Goal: Check status: Check status

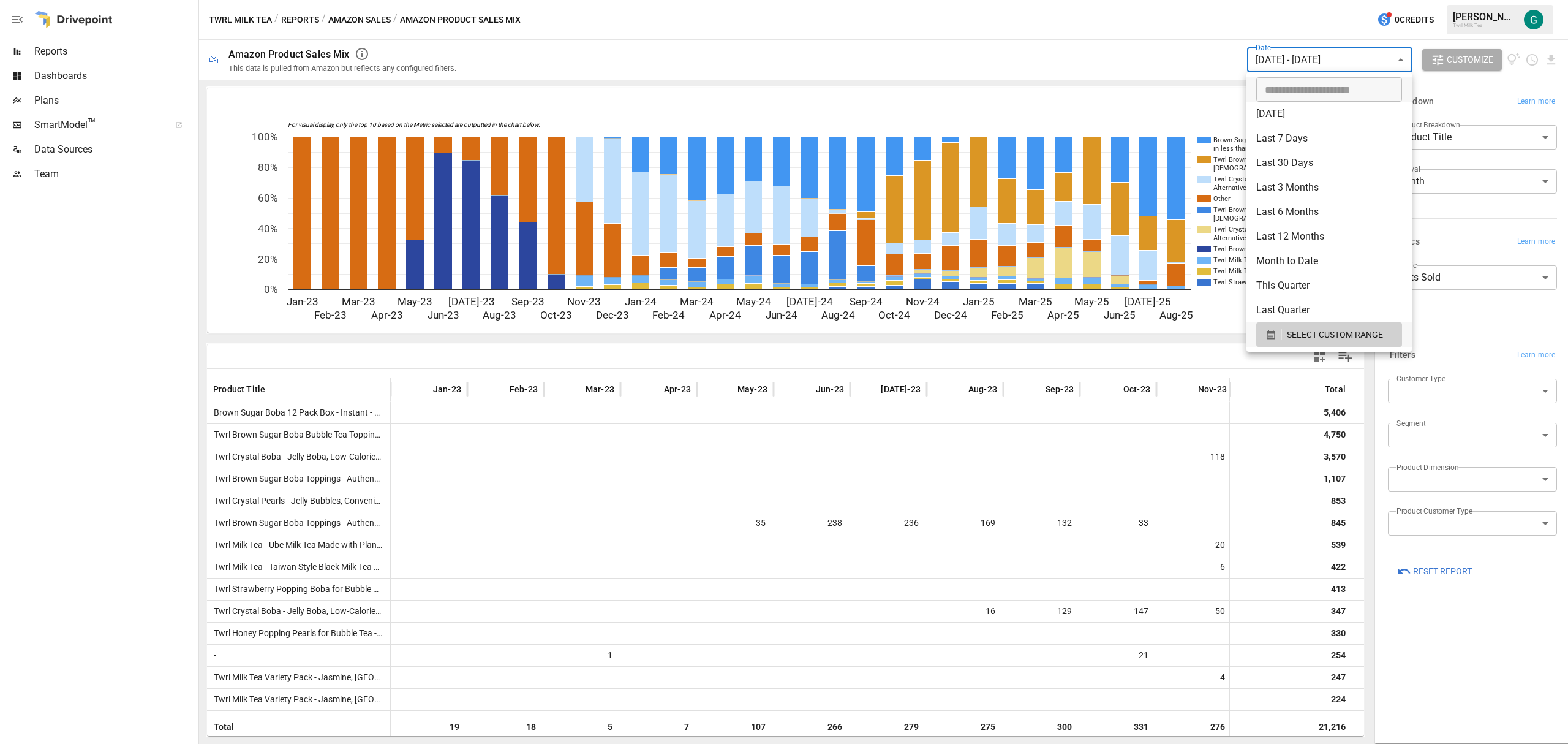
click at [1388, 0] on body "Reports Dashboards Plans SmartModel ™ Data Sources Team Twrl Milk Tea / Reports…" at bounding box center [784, 0] width 1568 height 0
click at [1287, 121] on li "[DATE]" at bounding box center [1329, 114] width 166 height 25
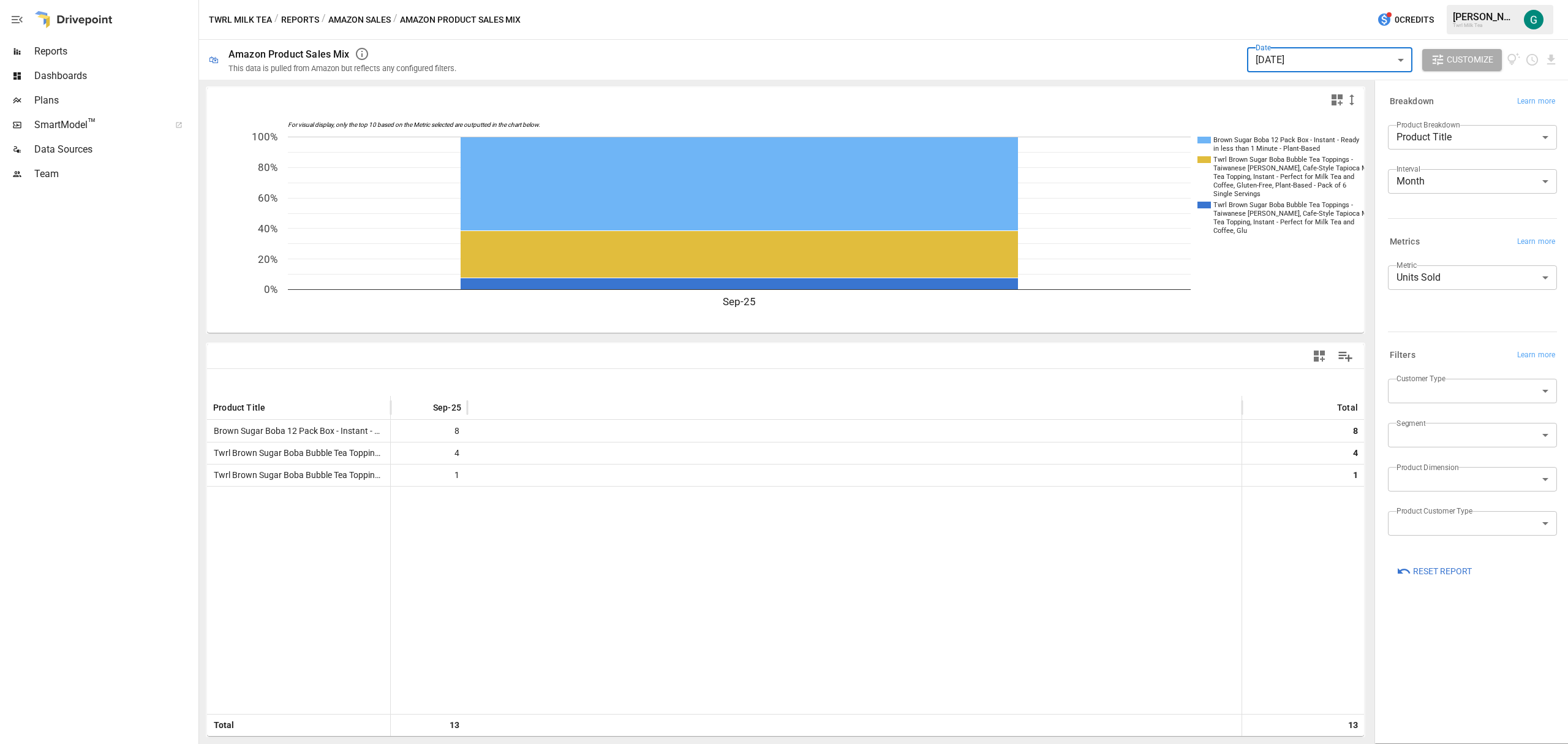
click at [1399, 0] on body "Reports Dashboards Plans SmartModel ™ Data Sources Team Twrl Milk Tea / Reports…" at bounding box center [784, 0] width 1568 height 0
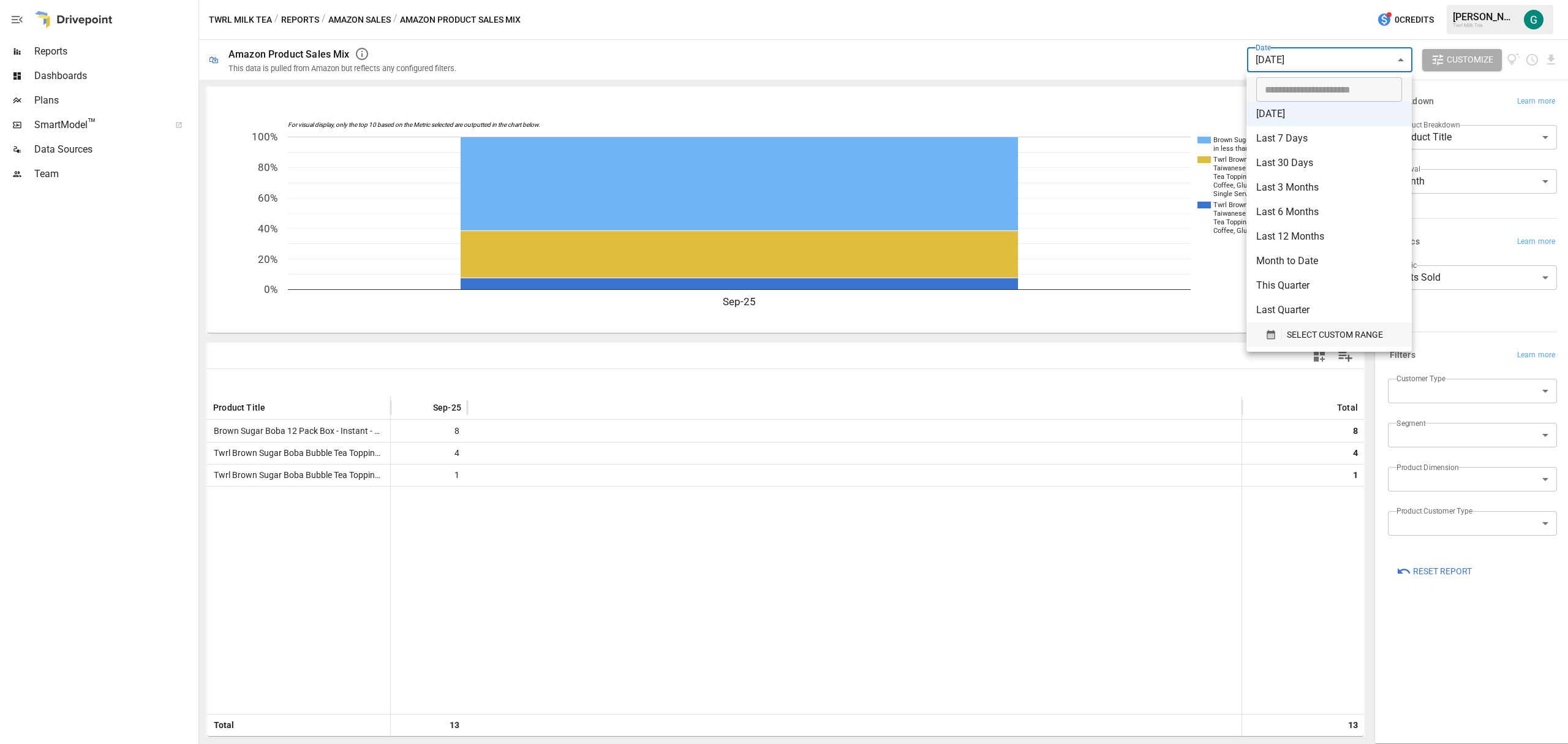
click at [1290, 329] on span "SELECT CUSTOM RANGE" at bounding box center [1335, 335] width 96 height 15
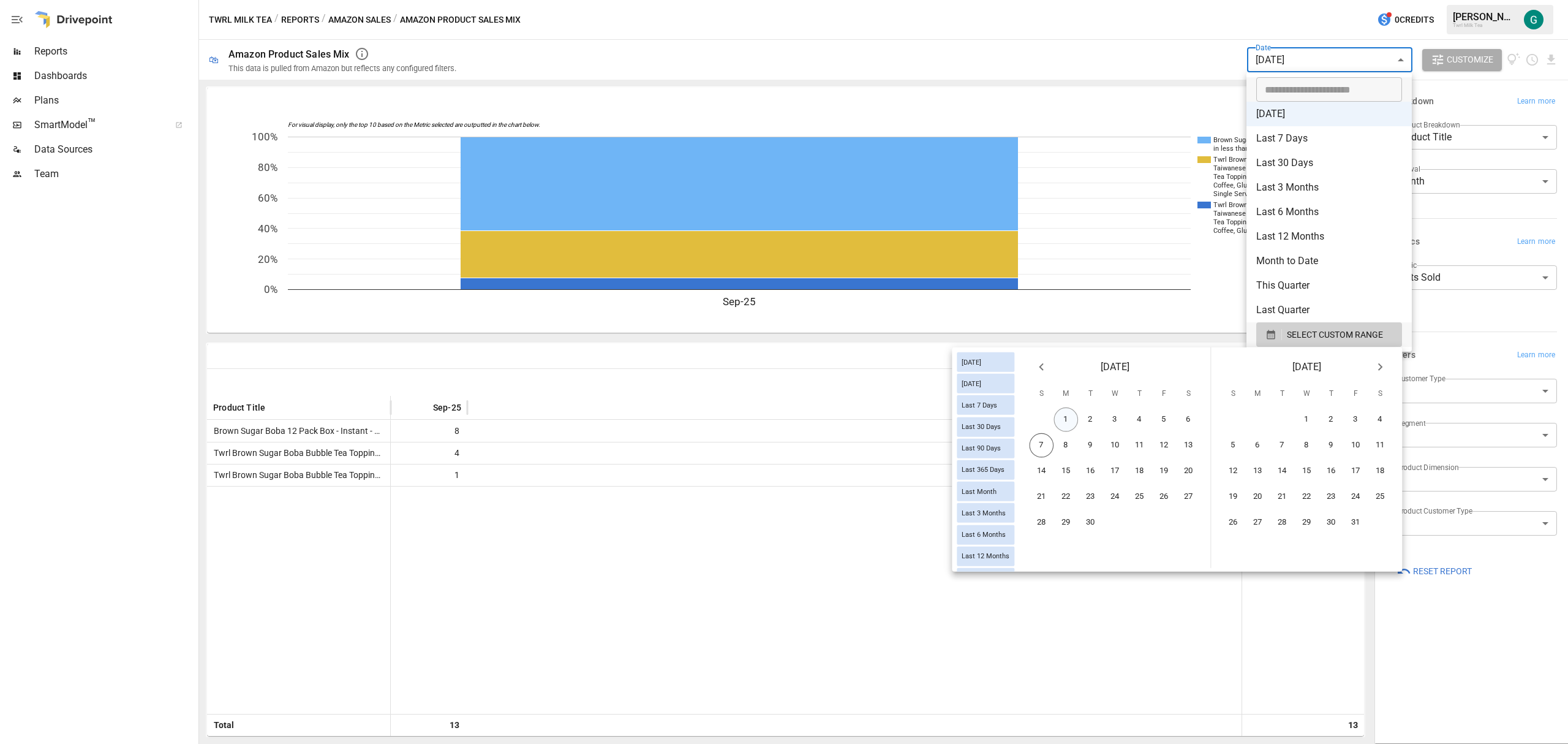
click at [1069, 418] on button "1" at bounding box center [1066, 420] width 25 height 25
click at [1066, 438] on button "8" at bounding box center [1066, 445] width 25 height 25
type input "******"
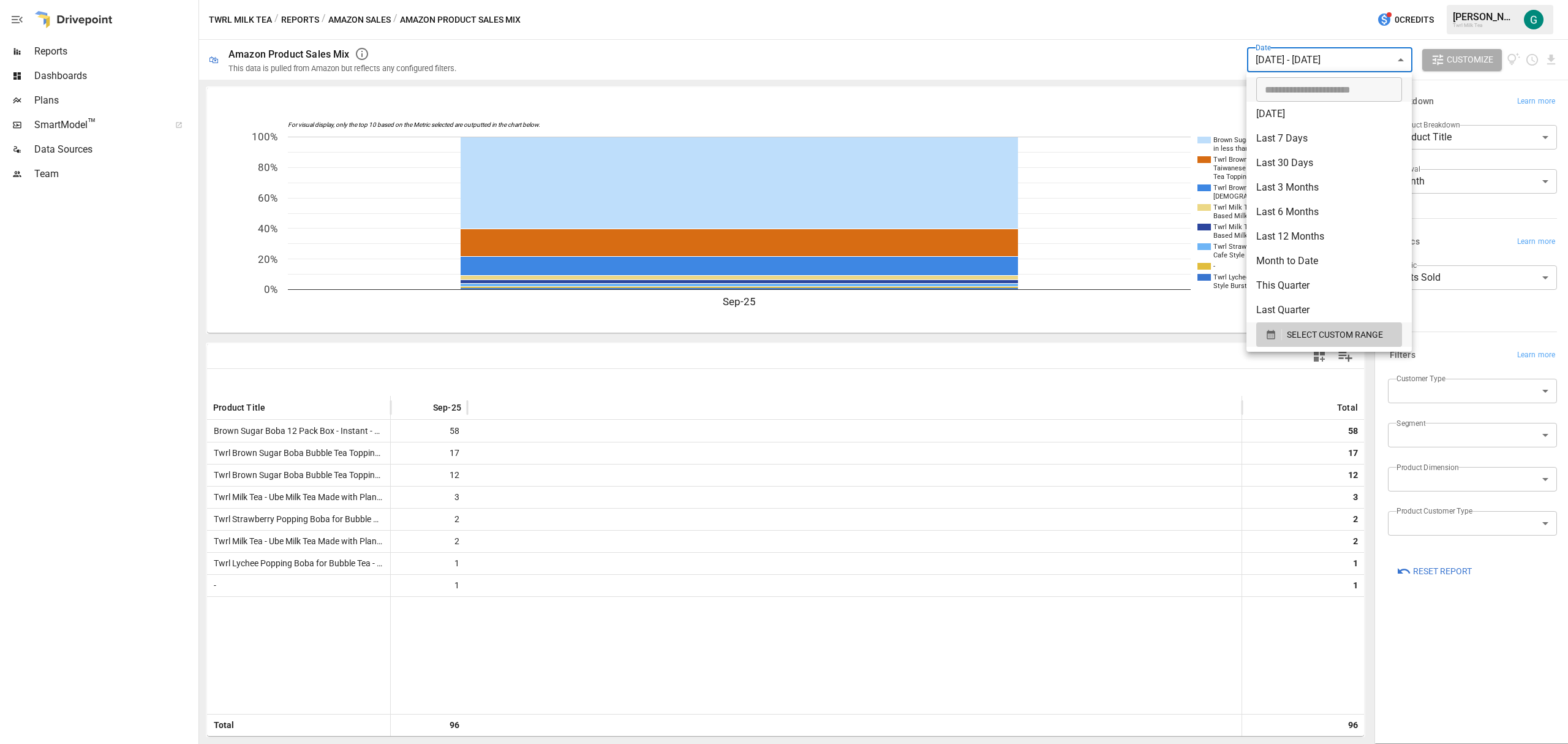
click at [57, 51] on div at bounding box center [784, 372] width 1568 height 744
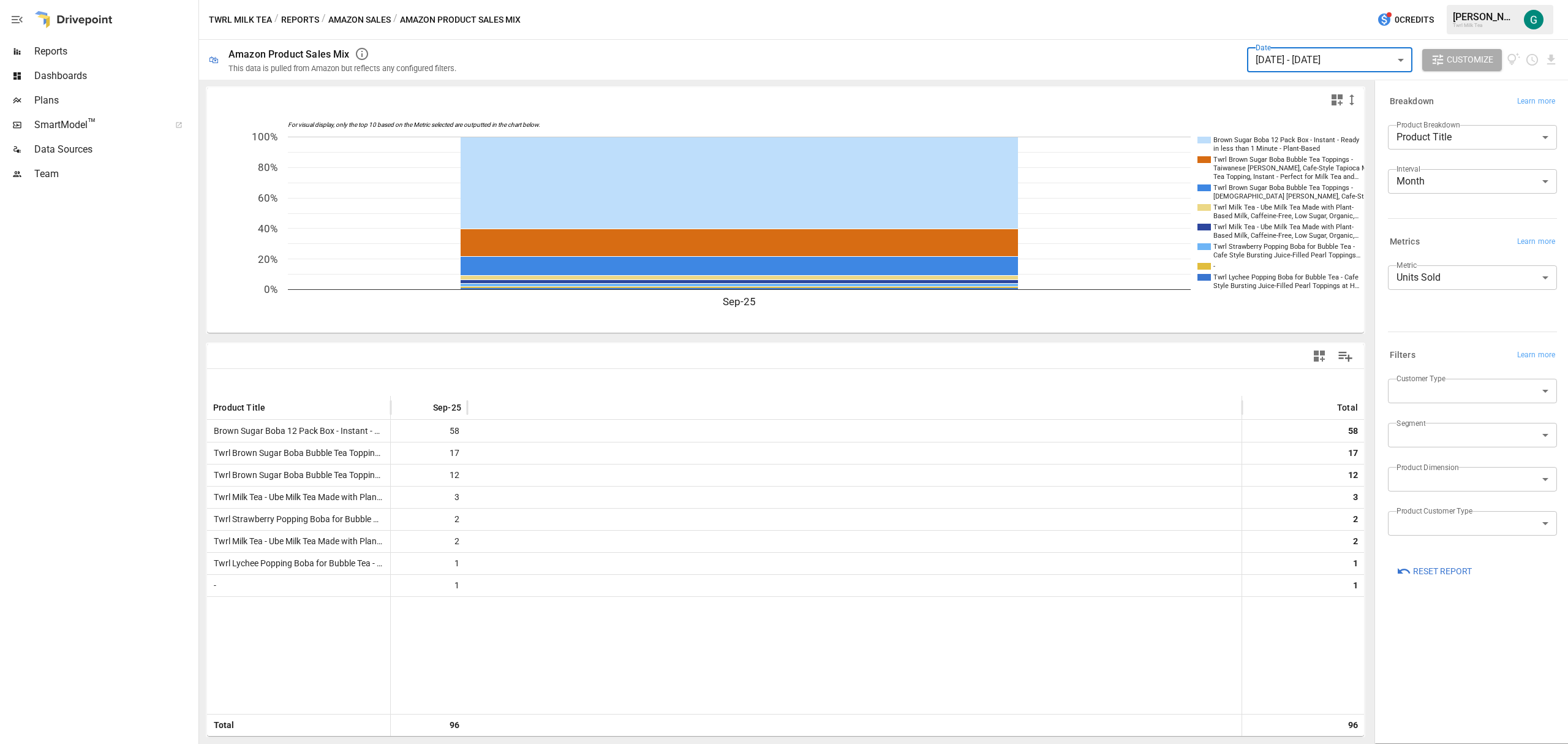
click at [52, 50] on span "Reports" at bounding box center [115, 51] width 162 height 15
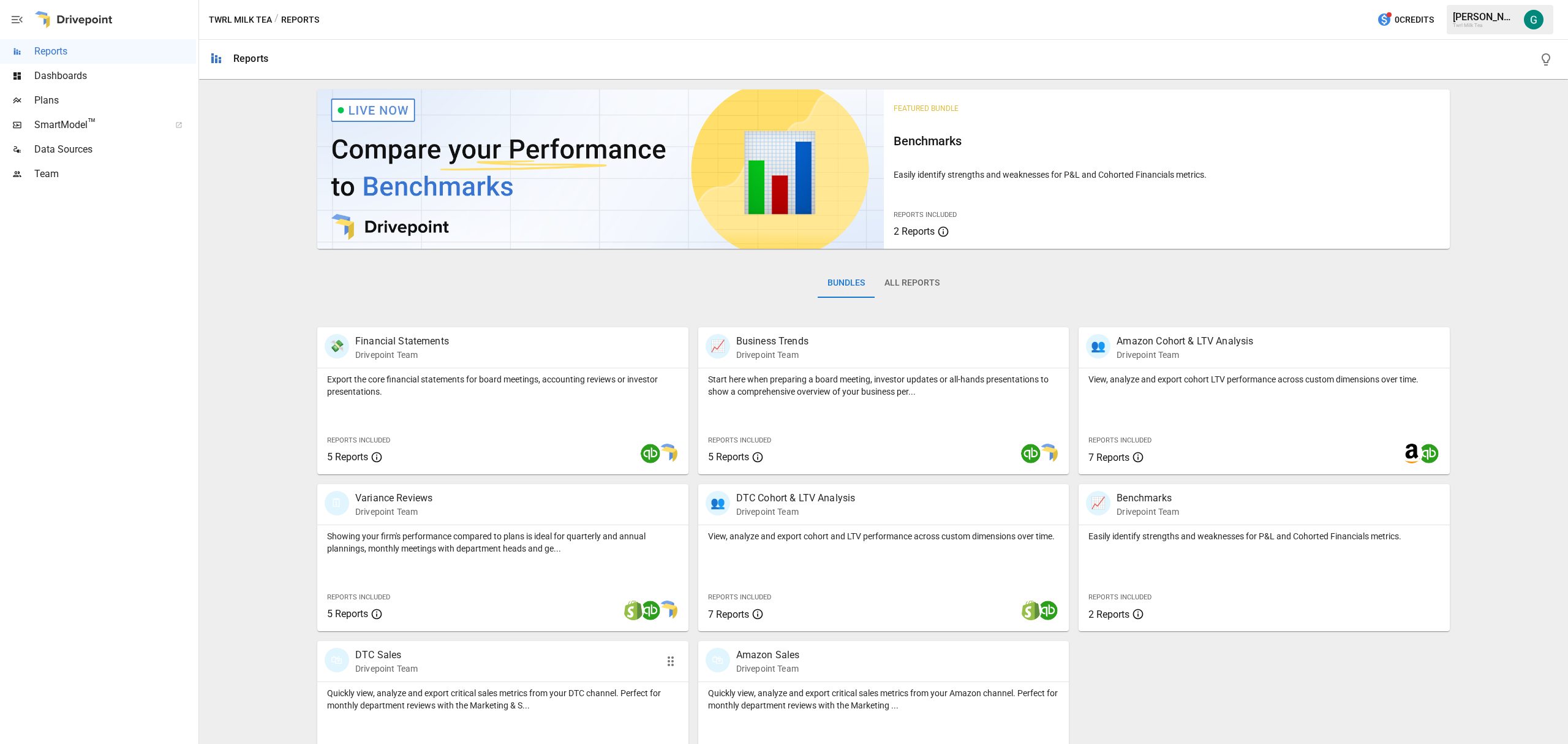
scroll to position [49, 0]
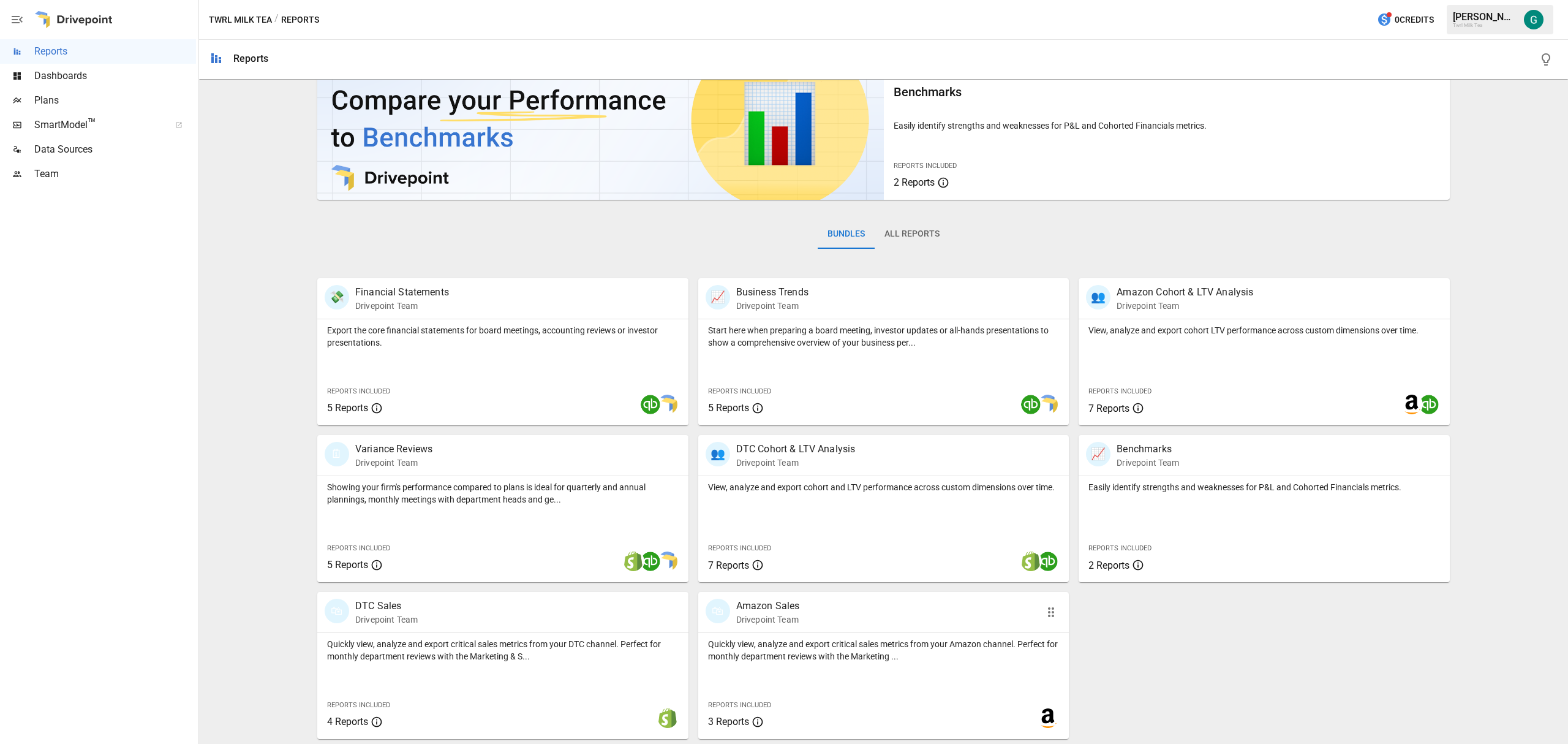
click at [783, 653] on p "Quickly view, analyze and export critical sales metrics from your Amazon channe…" at bounding box center [884, 650] width 352 height 25
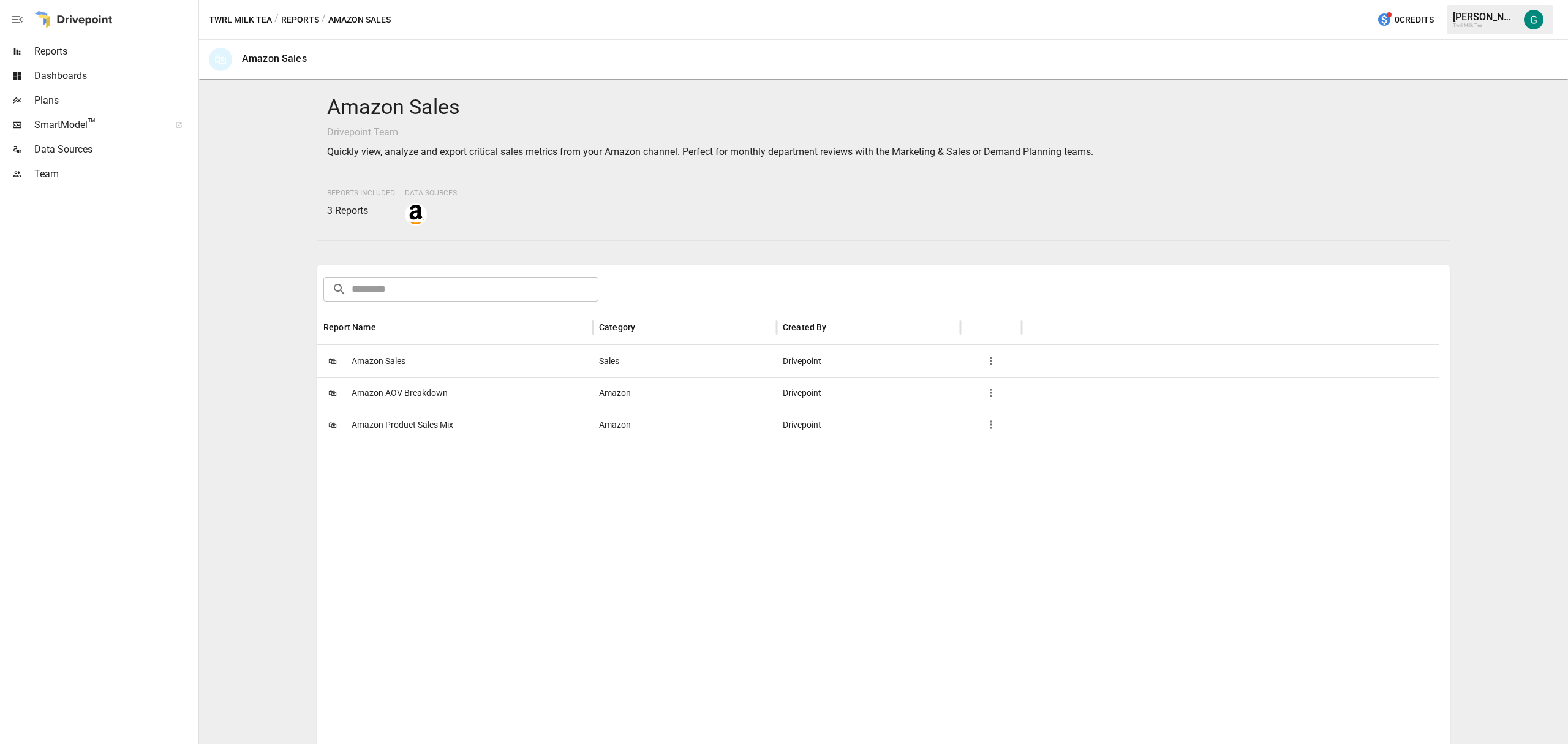
click at [414, 430] on span "Amazon Product Sales Mix" at bounding box center [402, 425] width 102 height 31
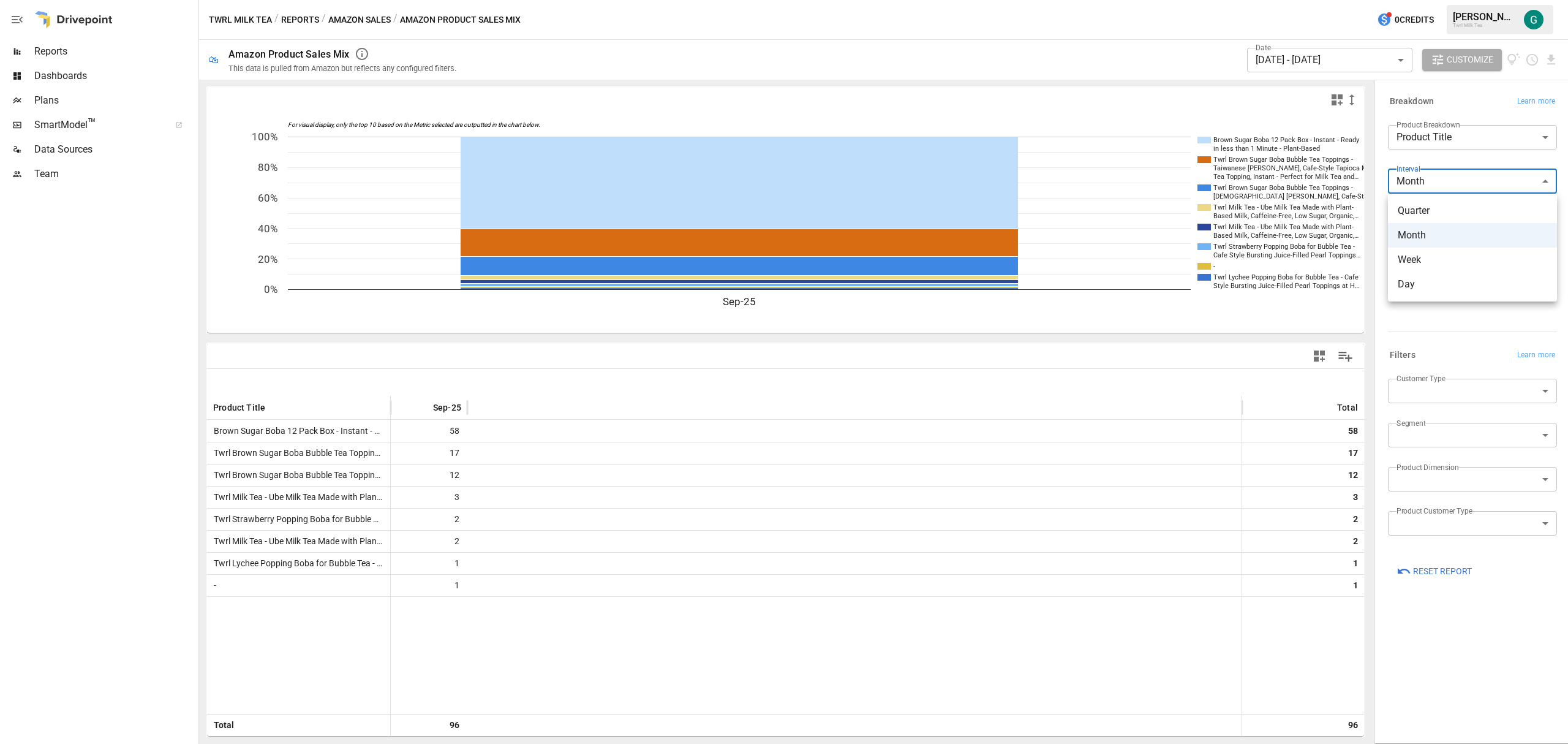
click at [1462, 0] on body "Reports Dashboards Plans SmartModel ™ Data Sources Team Twrl Milk Tea / Reports…" at bounding box center [784, 0] width 1568 height 0
click at [1414, 283] on span "Day" at bounding box center [1473, 284] width 149 height 15
type input "***"
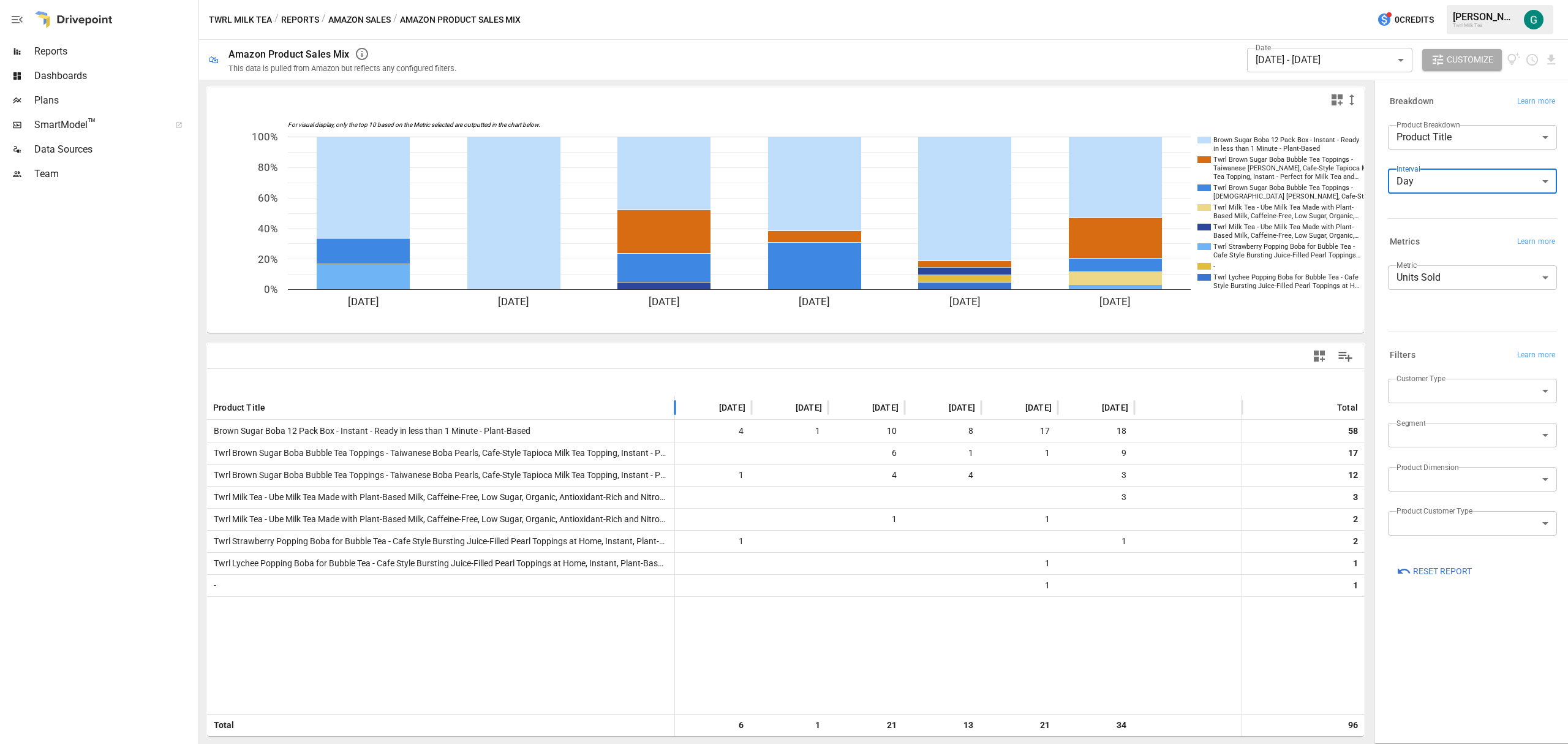
drag, startPoint x: 392, startPoint y: 405, endPoint x: 677, endPoint y: 410, distance: 285.0
click at [677, 410] on div at bounding box center [674, 408] width 6 height 24
